Goal: Task Accomplishment & Management: Manage account settings

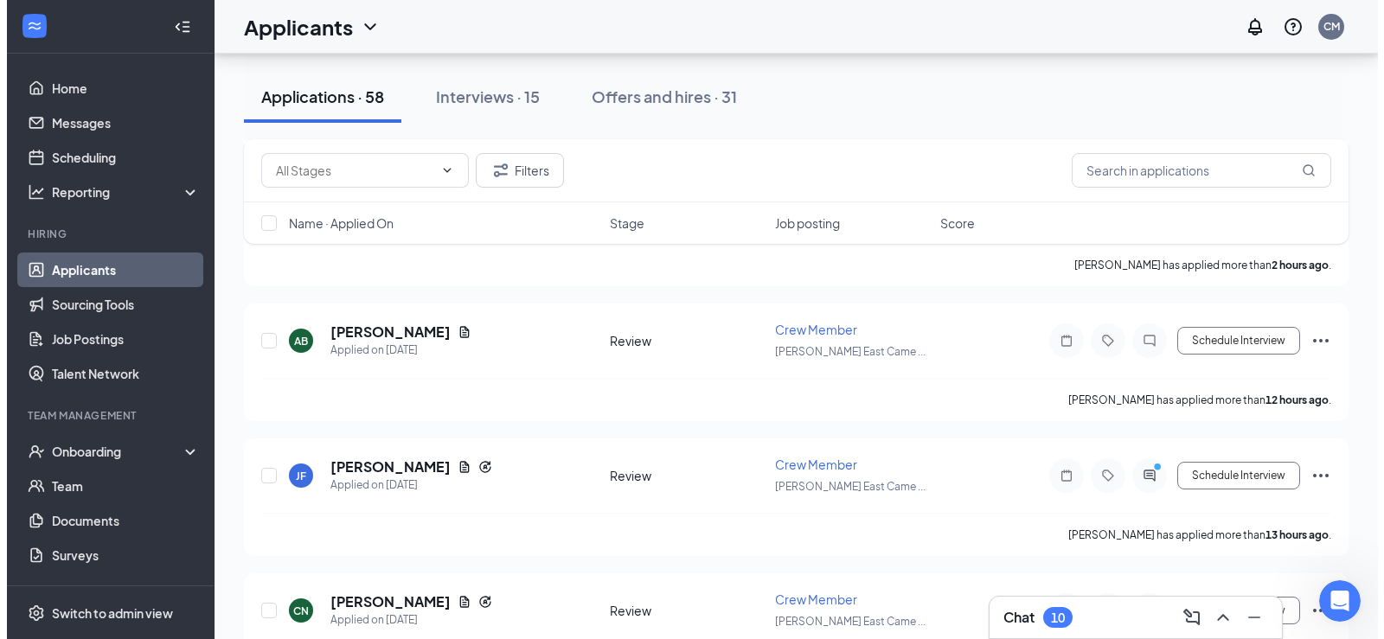
scroll to position [605, 0]
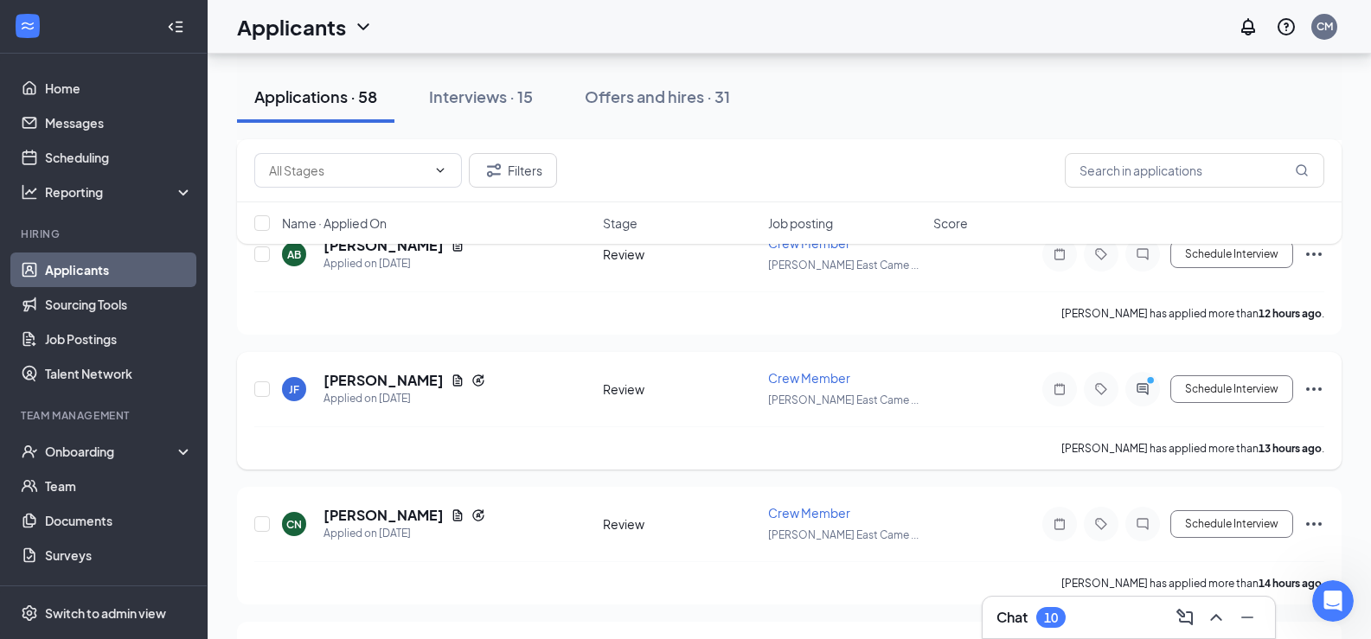
click at [1148, 389] on icon "ActiveChat" at bounding box center [1141, 388] width 11 height 11
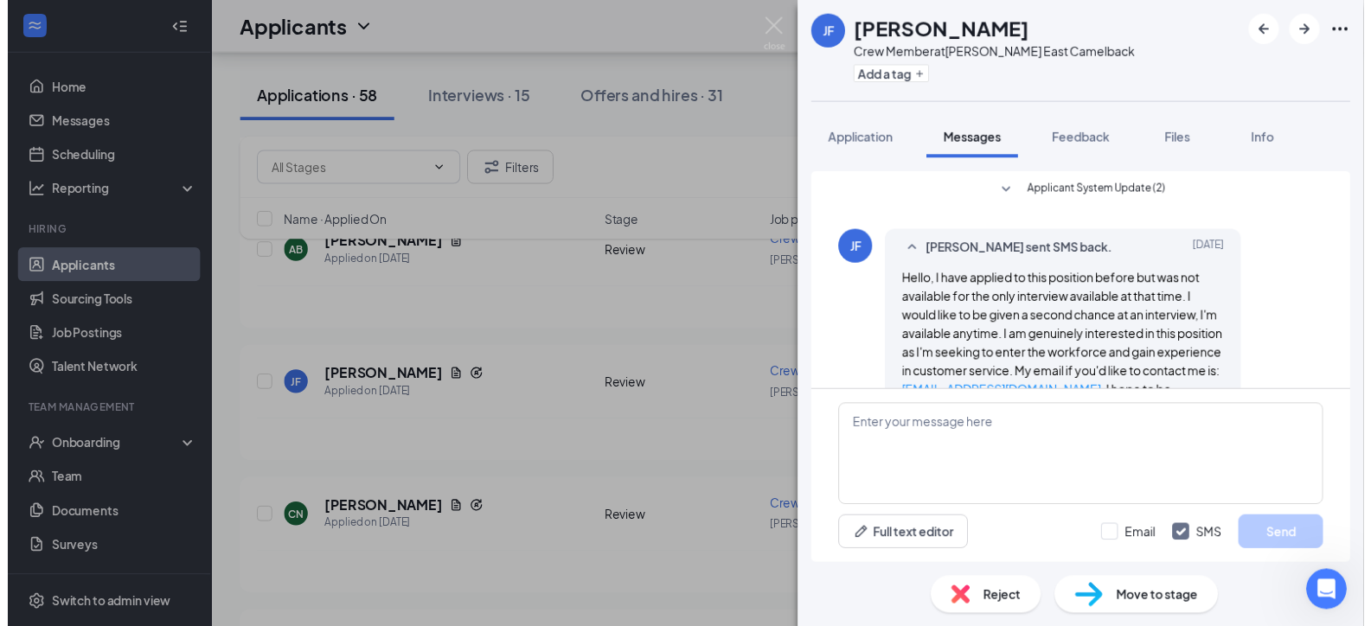
scroll to position [74, 0]
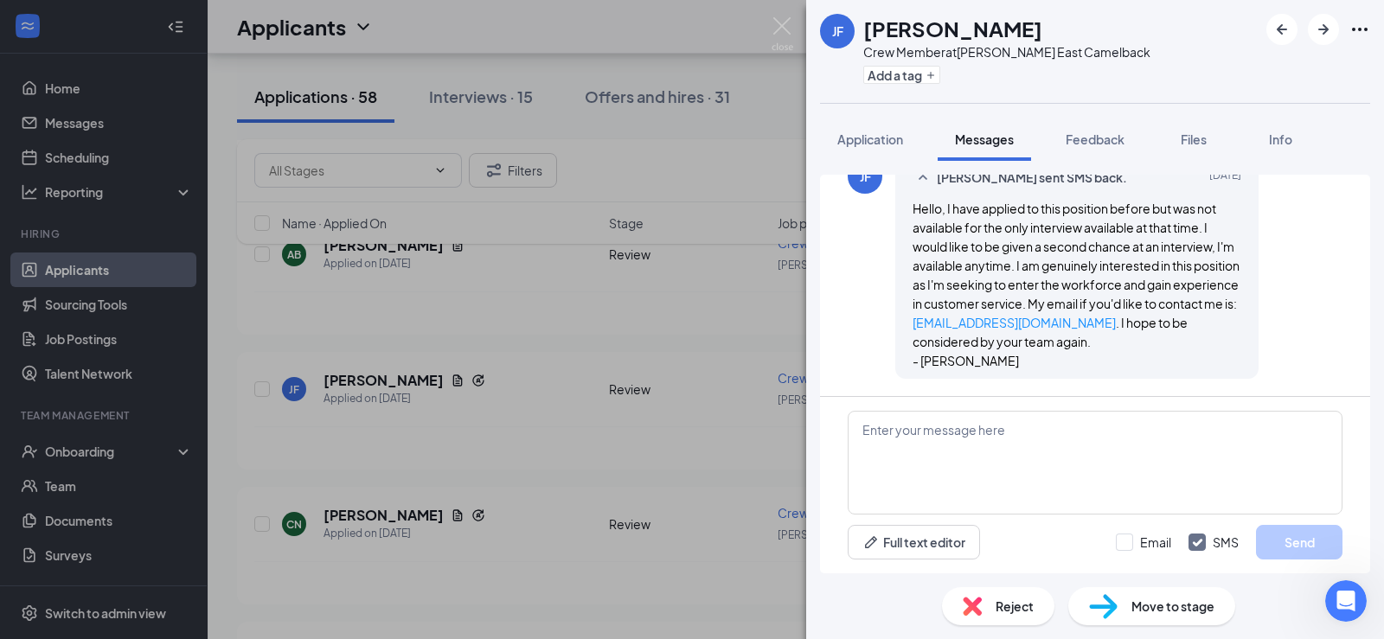
click at [771, 340] on div "[PERSON_NAME] Crew Member at [GEOGRAPHIC_DATA][PERSON_NAME] [GEOGRAPHIC_DATA] A…" at bounding box center [692, 319] width 1384 height 639
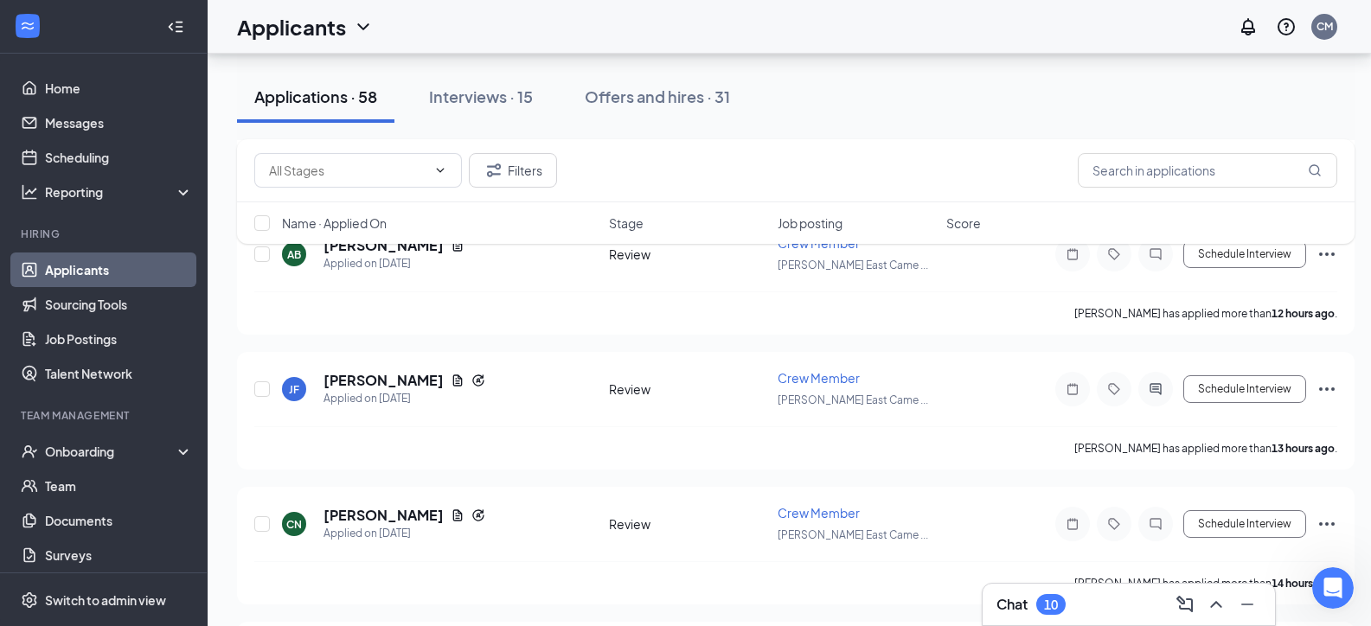
scroll to position [8399, 0]
click at [1210, 168] on input "text" at bounding box center [1207, 170] width 259 height 35
type input "[PERSON_NAME]"
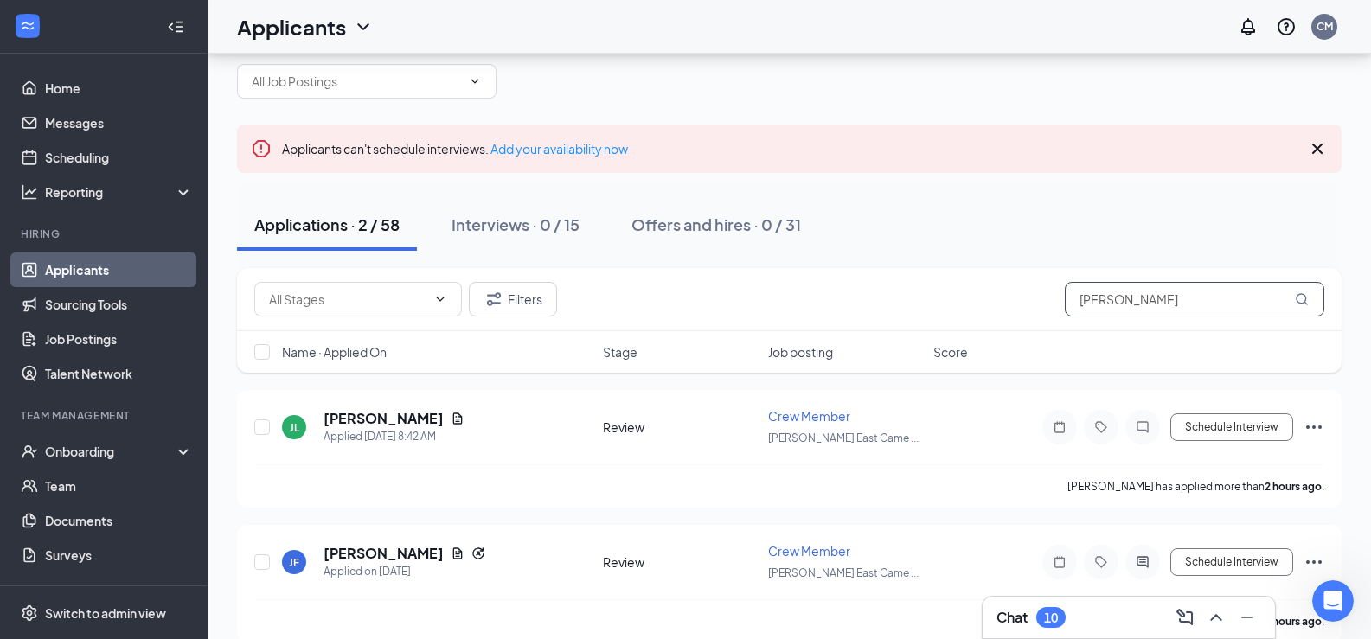
scroll to position [52, 0]
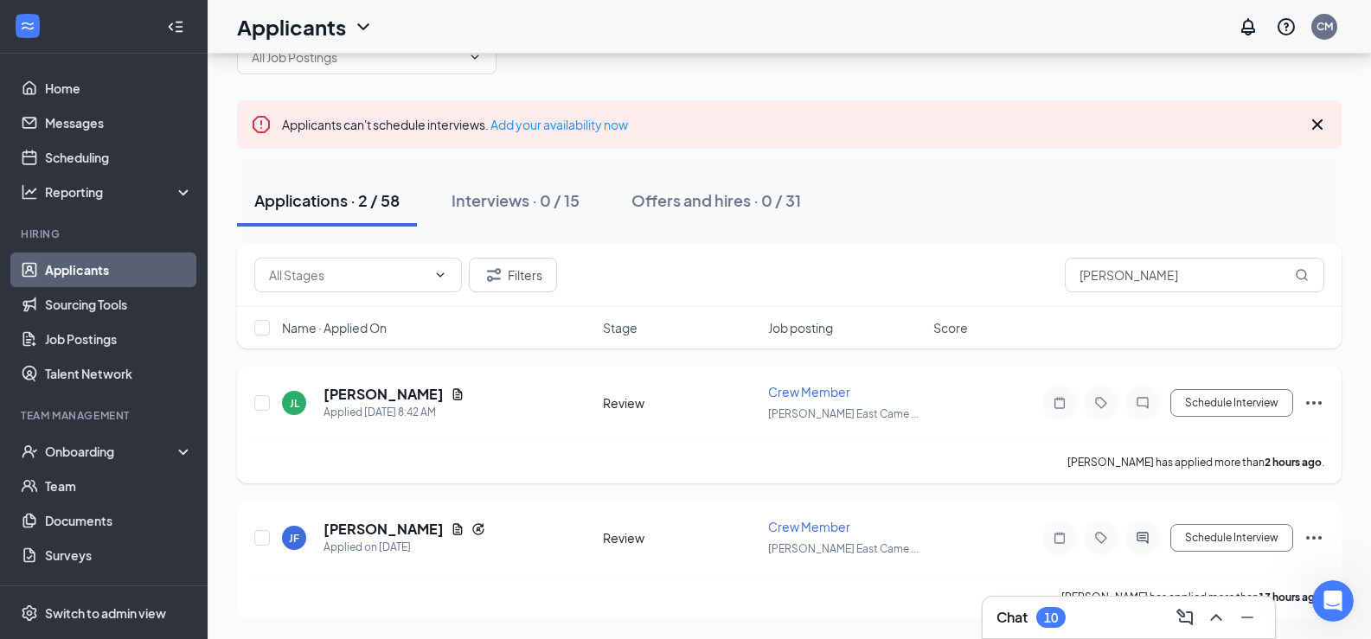
click at [1308, 408] on icon "Ellipses" at bounding box center [1313, 403] width 21 height 21
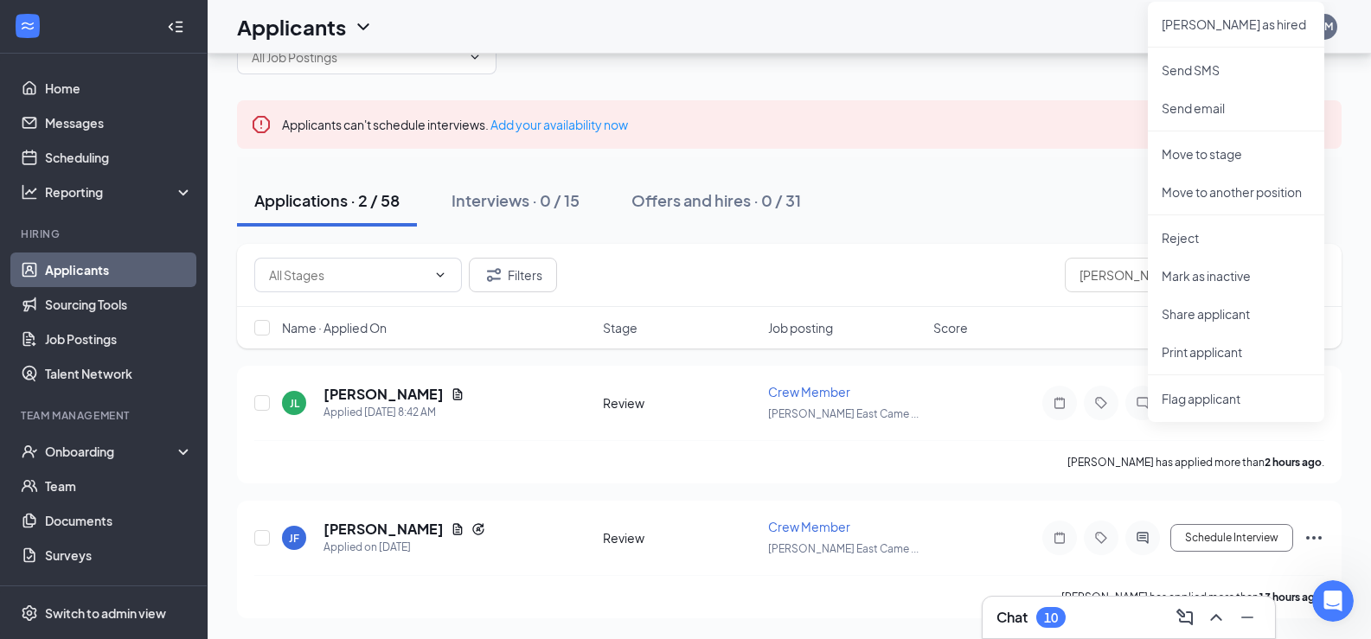
click at [1068, 209] on div "Applications · 2 / 58 Interviews · 0 / 15 Offers and hires · 0 / 31" at bounding box center [789, 201] width 1104 height 52
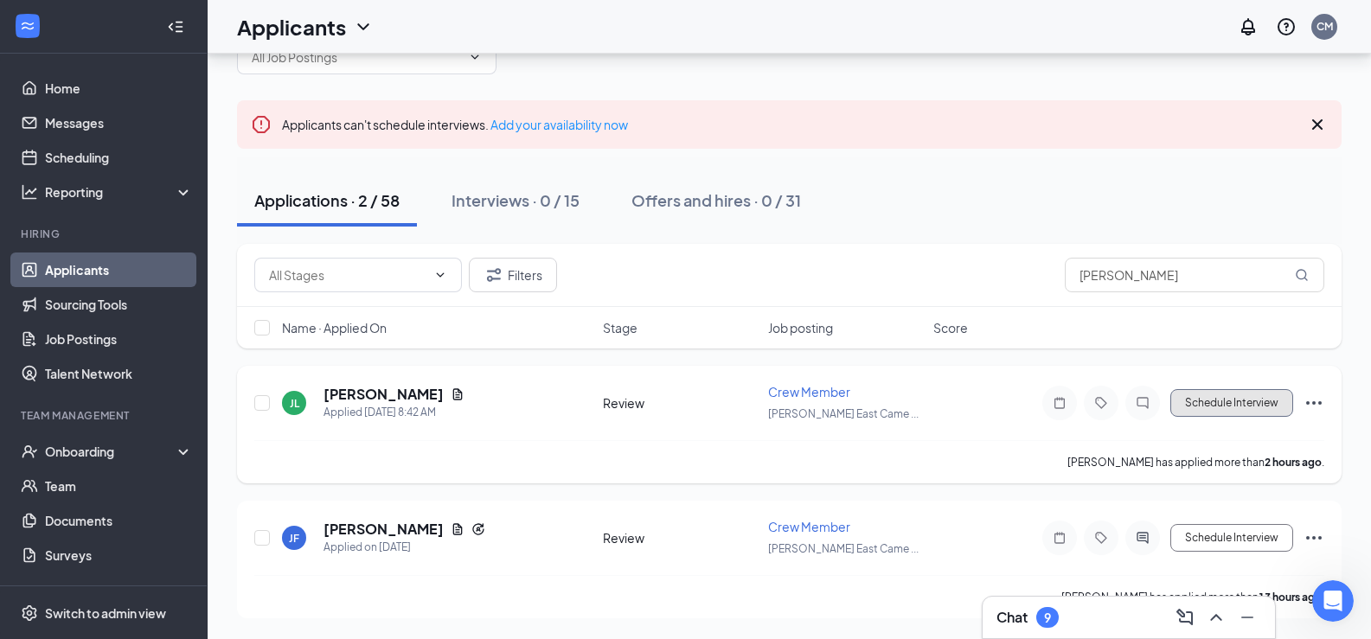
click at [1233, 400] on button "Schedule Interview" at bounding box center [1231, 403] width 123 height 28
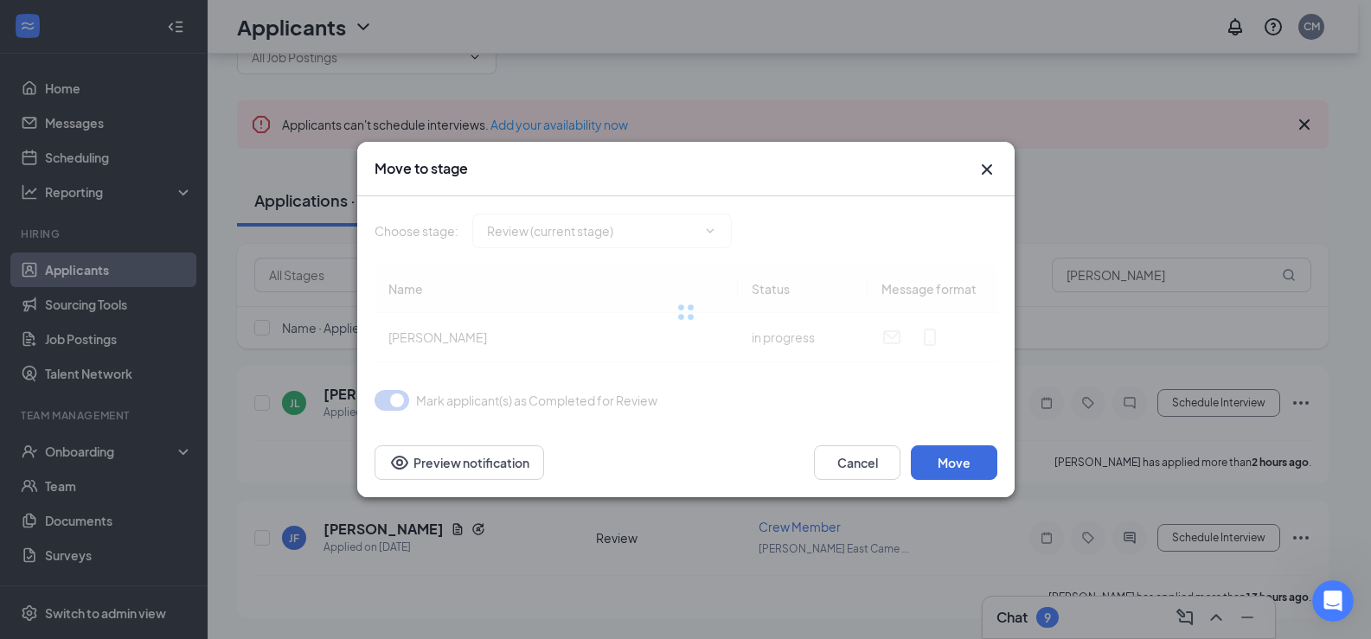
type input "Interview (next stage)"
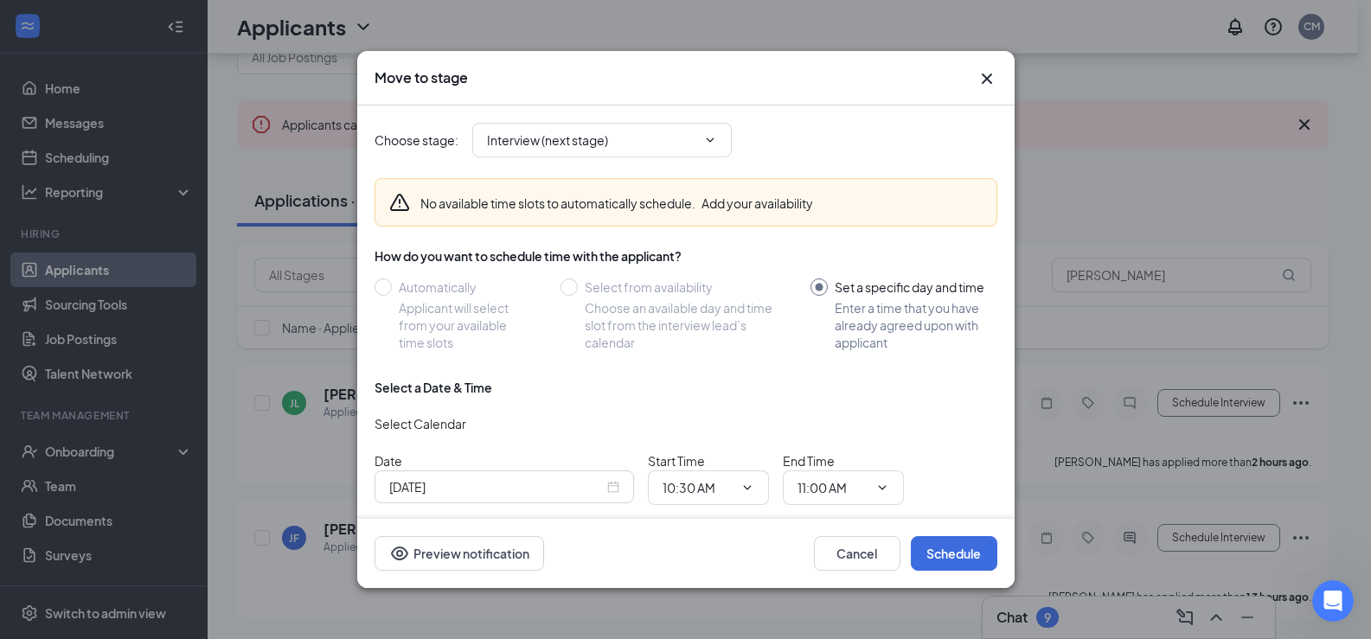
click at [623, 485] on div "[DATE]" at bounding box center [503, 486] width 259 height 33
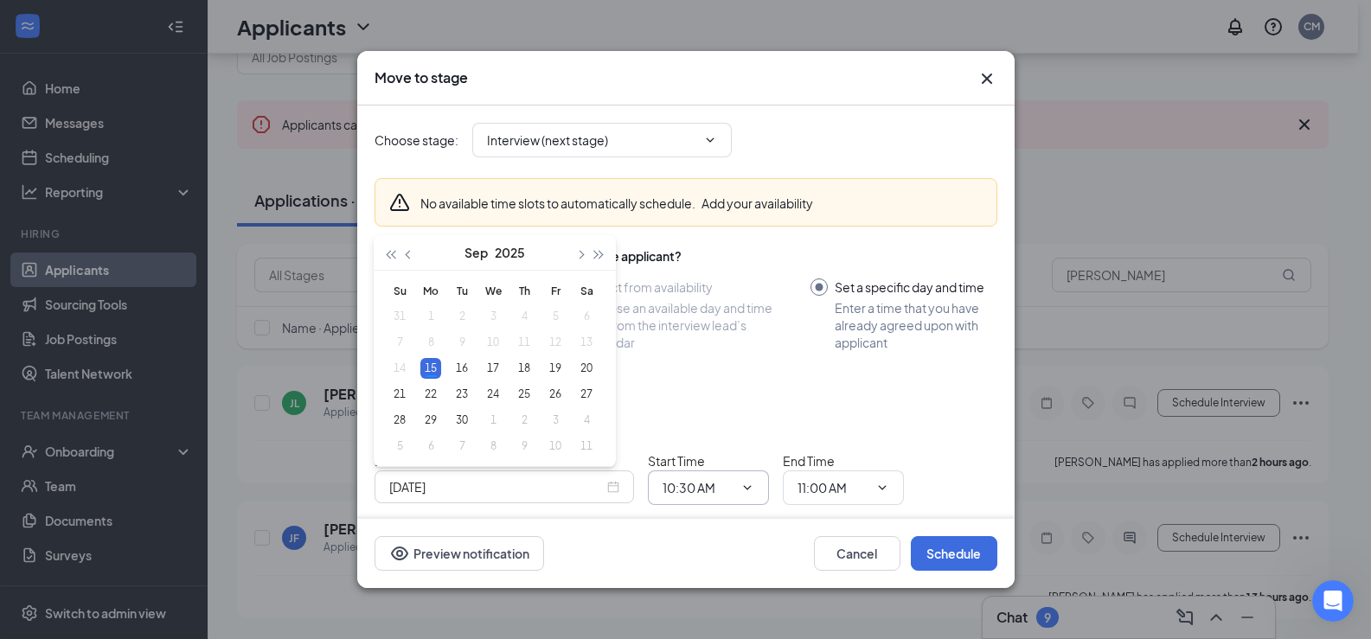
click at [746, 497] on span "10:30 AM" at bounding box center [708, 487] width 121 height 35
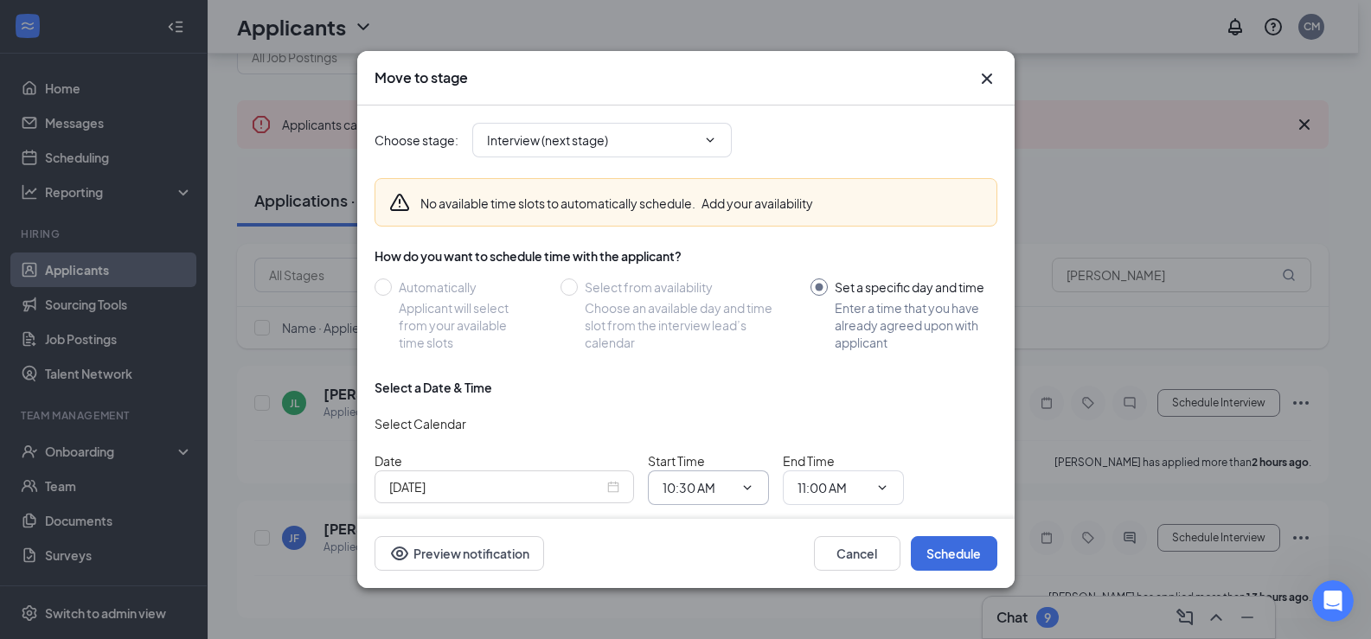
click at [731, 494] on input "10:30 AM" at bounding box center [697, 487] width 71 height 19
click at [478, 509] on div "Select a Date & Time Select Calendar Date [DATE] Start Time 10:30 AM 12:00 AM 1…" at bounding box center [685, 449] width 623 height 140
click at [496, 480] on input "[DATE]" at bounding box center [496, 486] width 214 height 19
click at [612, 486] on div "[DATE]" at bounding box center [504, 486] width 230 height 19
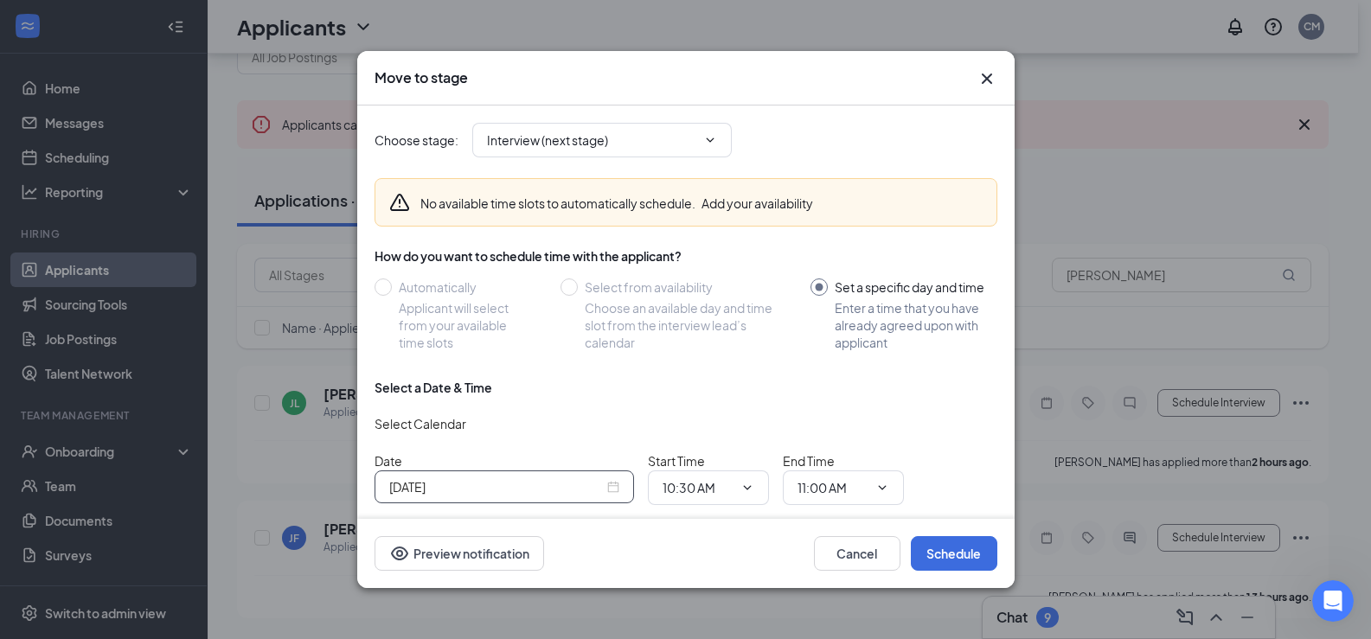
click at [611, 406] on div "Select a Date & Time Select Calendar Date [DATE] Start Time 10:30 AM 12:00 AM 1…" at bounding box center [685, 449] width 623 height 140
click at [608, 489] on div "[DATE]" at bounding box center [504, 486] width 230 height 19
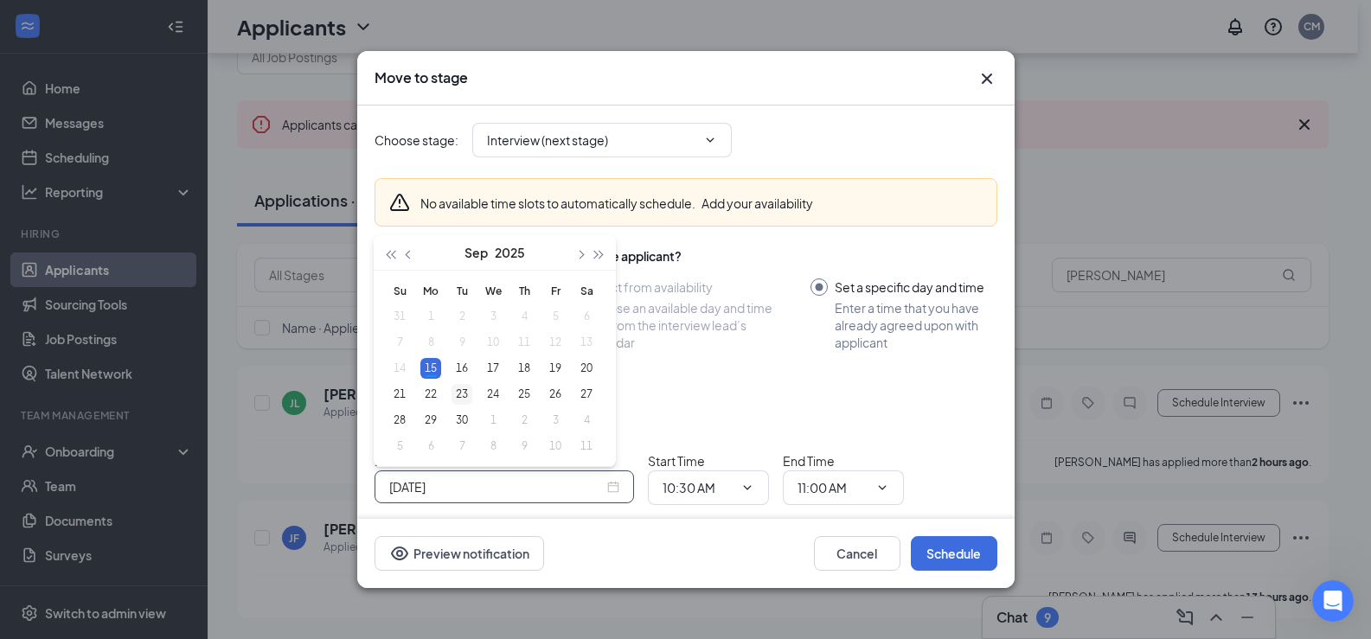
type input "[DATE]"
click at [457, 395] on div "23" at bounding box center [461, 394] width 21 height 21
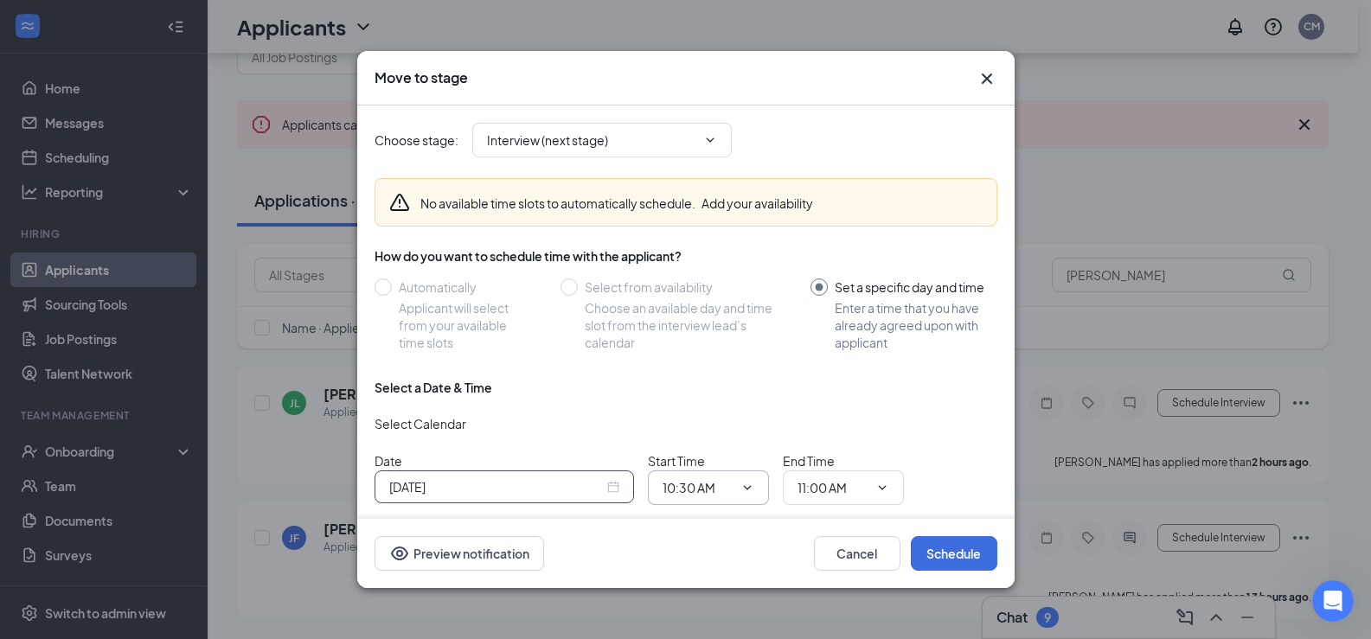
click at [740, 485] on icon "ChevronDown" at bounding box center [747, 488] width 14 height 14
click at [615, 488] on div "[DATE]" at bounding box center [504, 486] width 230 height 19
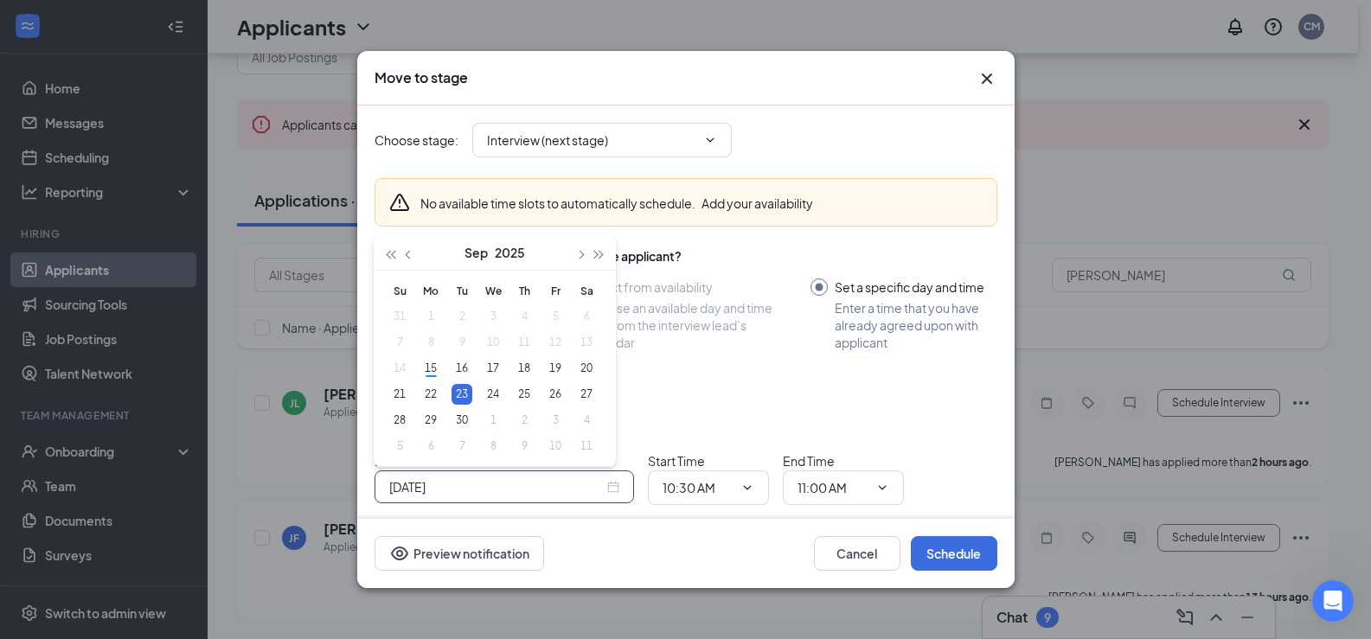
click at [677, 426] on div "Select Calendar" at bounding box center [685, 424] width 623 height 28
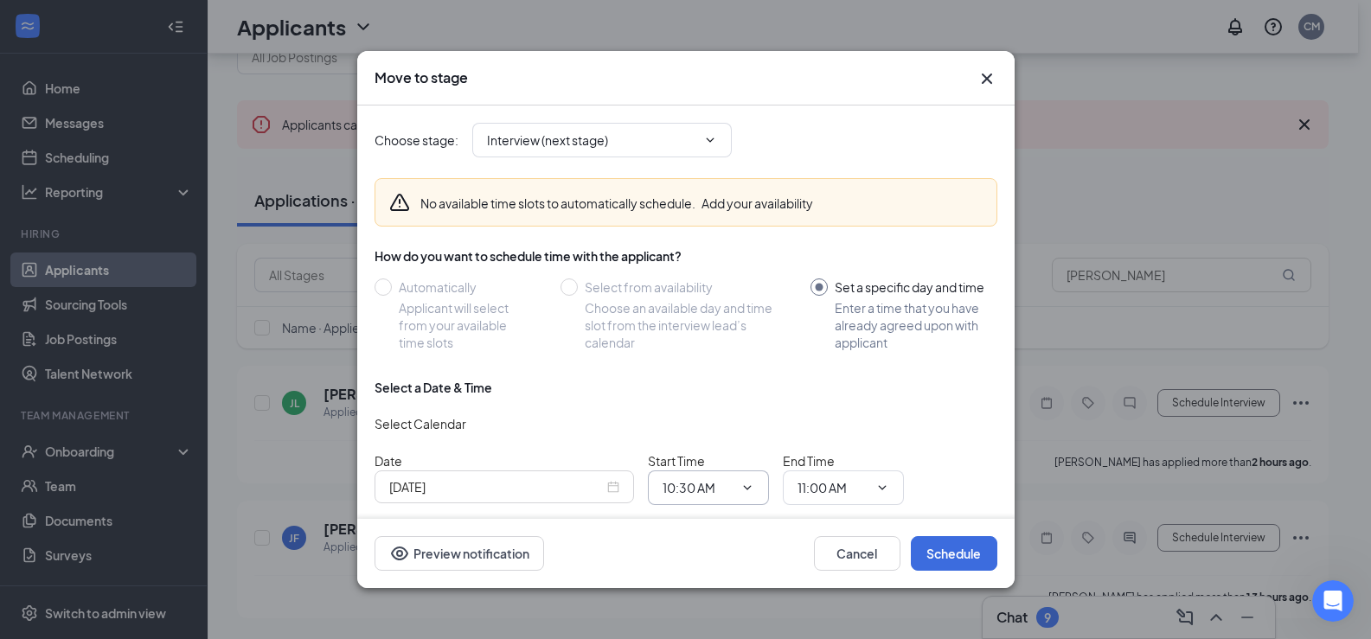
click at [698, 484] on input "10:30 AM" at bounding box center [697, 487] width 71 height 19
click at [714, 322] on div "02:45 AM" at bounding box center [701, 326] width 51 height 19
type input "02:45 AM"
click at [854, 488] on input "11:00 AM" at bounding box center [832, 487] width 71 height 19
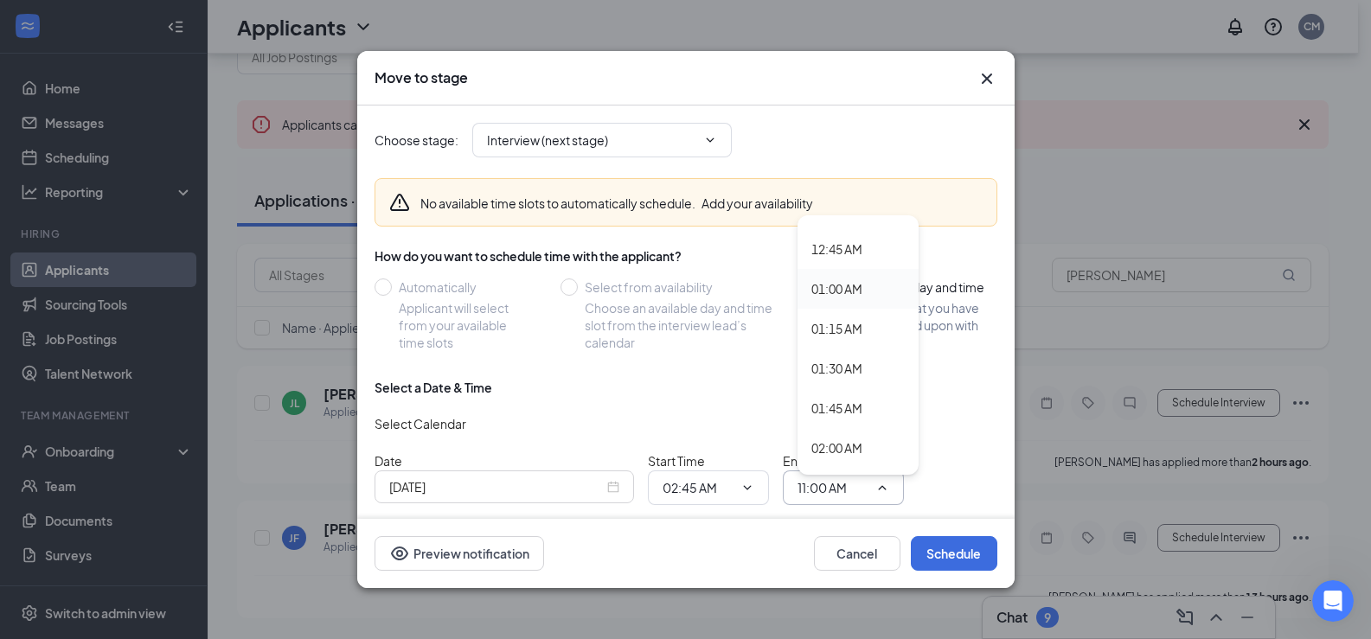
scroll to position [259, 0]
click at [848, 451] on div "03:00 AM" at bounding box center [836, 453] width 51 height 19
click at [719, 475] on span "02:45 AM 12:00 AM 12:15 AM 12:30 AM 12:45 AM 01:00 AM 01:15 AM 01:30 AM 01:45 A…" at bounding box center [708, 487] width 121 height 35
click at [736, 509] on div "Select a Date & Time Select Calendar Date [DATE] Start Time 02:45 AM 12:00 AM 1…" at bounding box center [685, 449] width 623 height 140
click at [718, 475] on span "02:45 AM 12:00 AM 12:15 AM 12:30 AM 12:45 AM 01:00 AM 01:15 AM 01:30 AM 01:45 A…" at bounding box center [708, 487] width 121 height 35
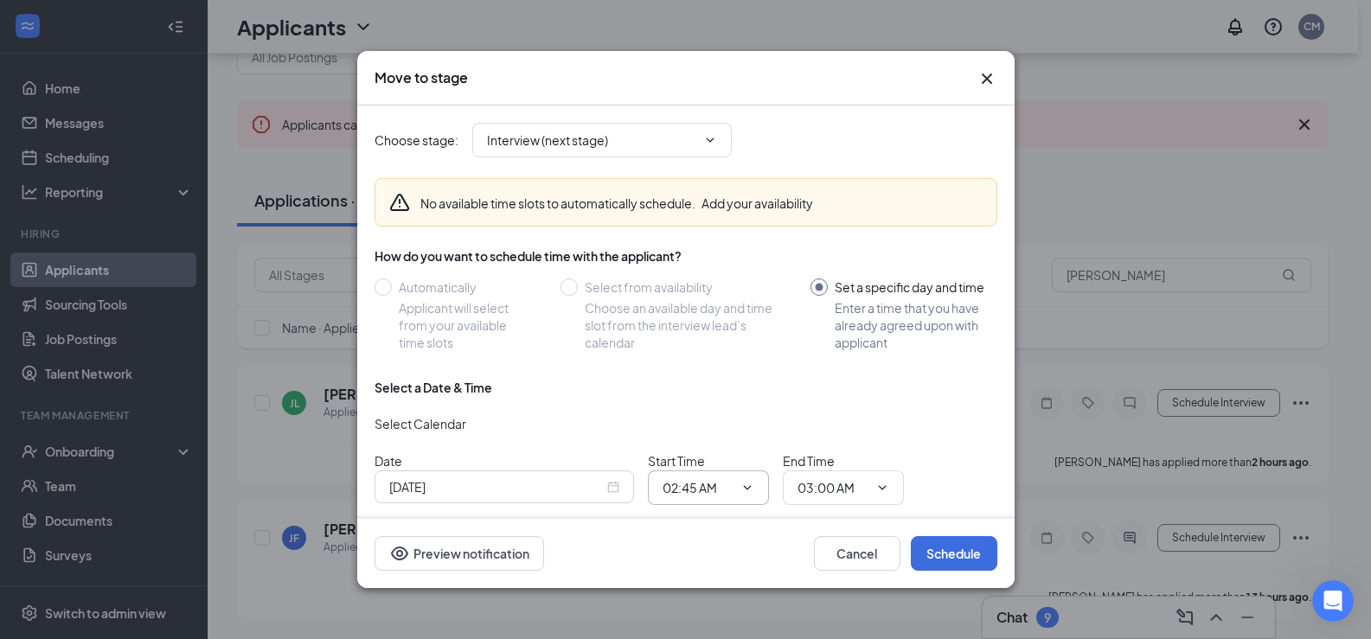
click at [754, 486] on span "02:45 AM 12:00 AM 12:15 AM 12:30 AM 12:45 AM 01:00 AM 01:15 AM 01:30 AM 01:45 A…" at bounding box center [708, 487] width 121 height 35
click at [746, 480] on span "02:45 AM 12:00 AM 12:15 AM 12:30 AM 12:45 AM 01:00 AM 01:15 AM 01:30 AM 01:45 A…" at bounding box center [708, 487] width 121 height 35
click at [846, 480] on input "03:00 AM" at bounding box center [832, 487] width 71 height 19
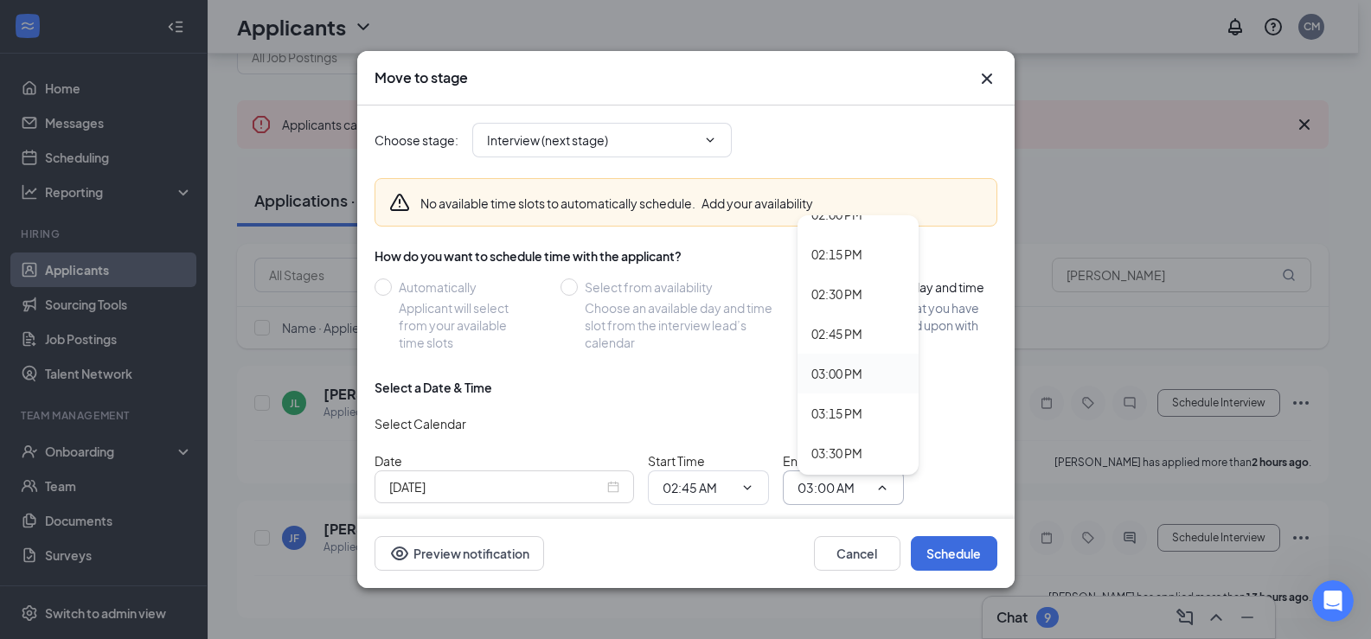
click at [857, 379] on div "03:00 PM" at bounding box center [836, 373] width 51 height 19
type input "03:00 PM"
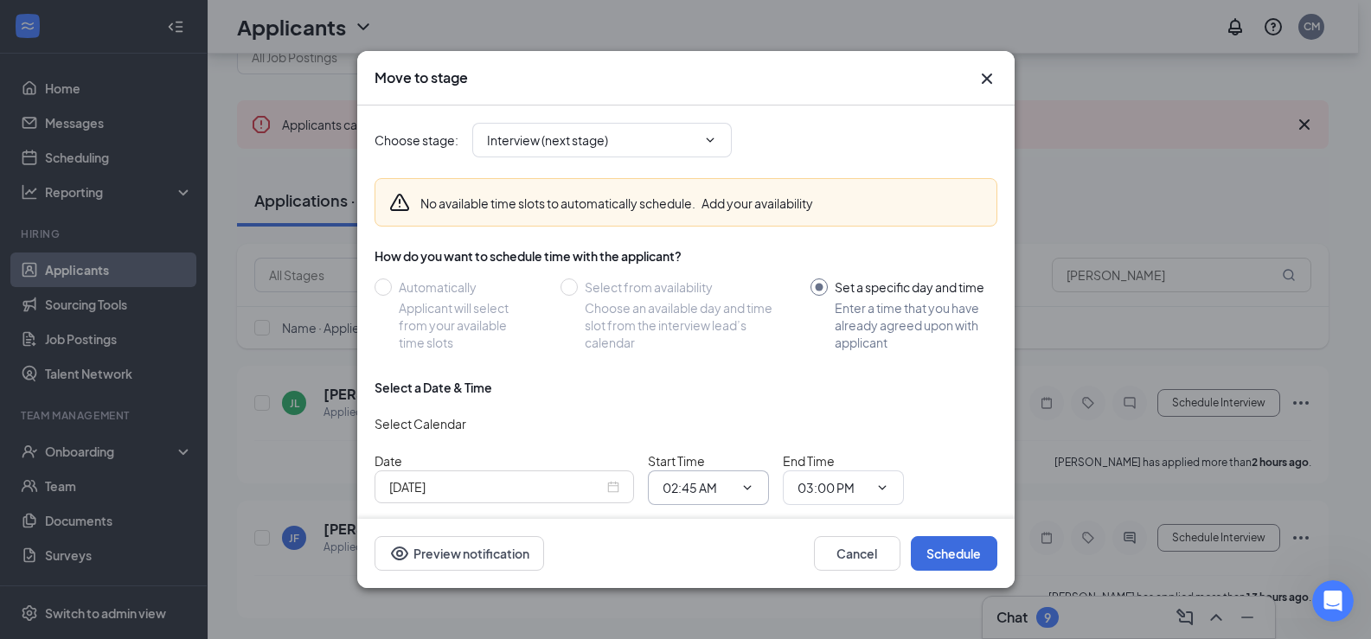
click at [714, 478] on input "02:45 AM" at bounding box center [697, 487] width 71 height 19
click at [711, 240] on div "02:45 PM" at bounding box center [701, 247] width 51 height 19
type input "02:45 PM"
click at [959, 552] on button "Schedule" at bounding box center [954, 553] width 86 height 35
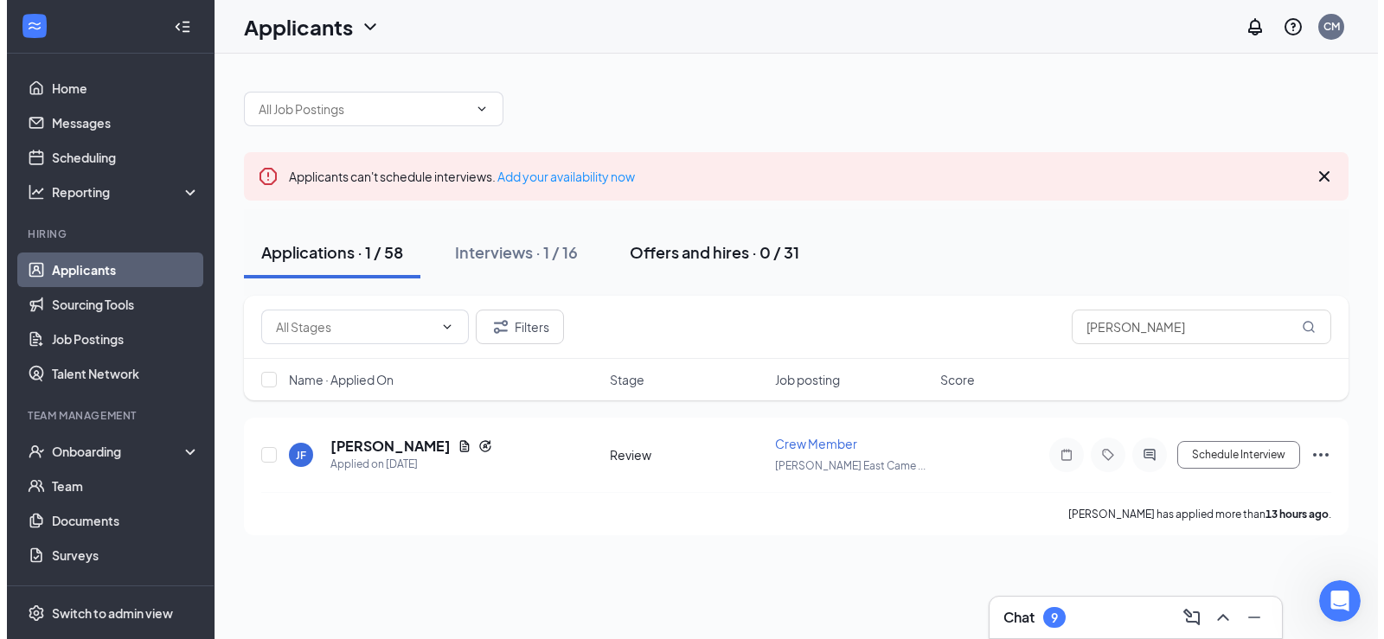
scroll to position [0, 0]
